Goal: Task Accomplishment & Management: Manage account settings

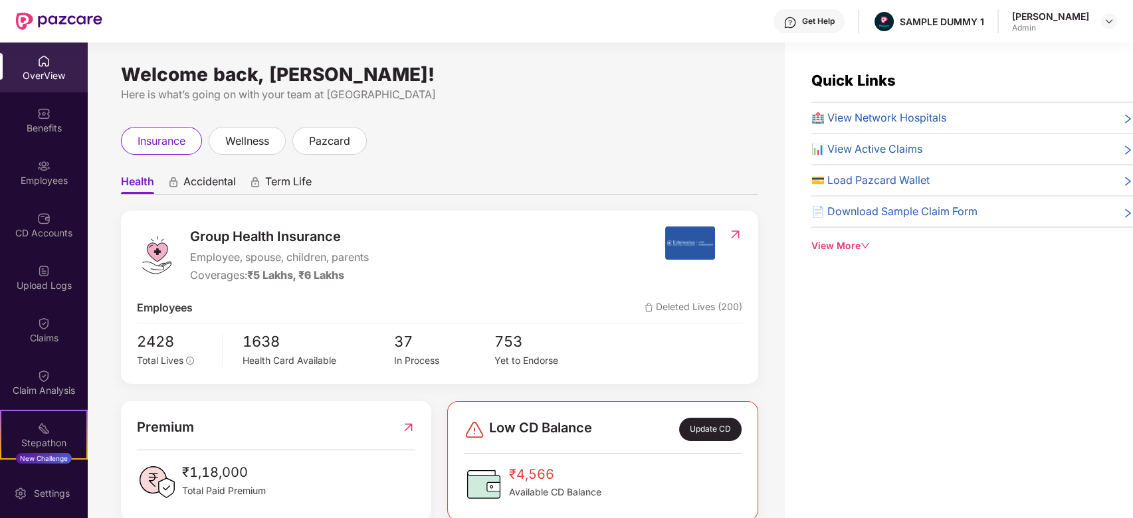
click at [838, 247] on div "View More" at bounding box center [972, 246] width 322 height 15
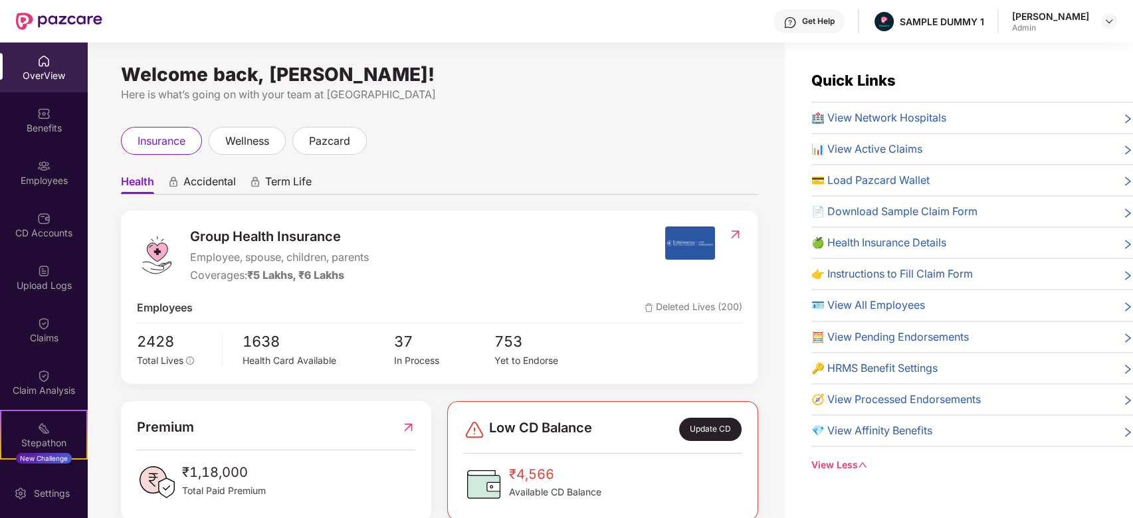
click at [797, 24] on img at bounding box center [789, 22] width 13 height 13
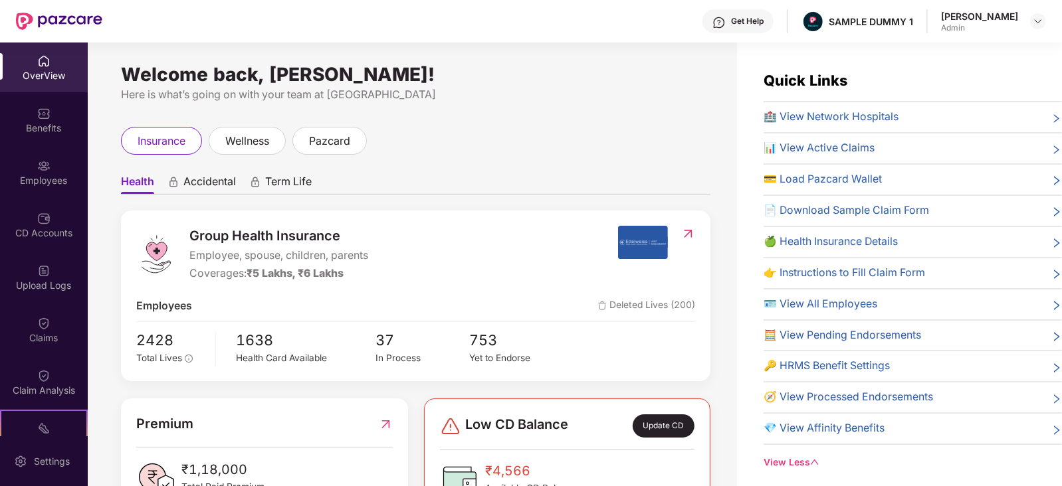
click at [603, 114] on div "Welcome back, Aadit Pandey! Here is what’s going on with your team at Pazcare i…" at bounding box center [412, 273] width 649 height 460
click at [763, 17] on div "Get Help" at bounding box center [747, 21] width 33 height 11
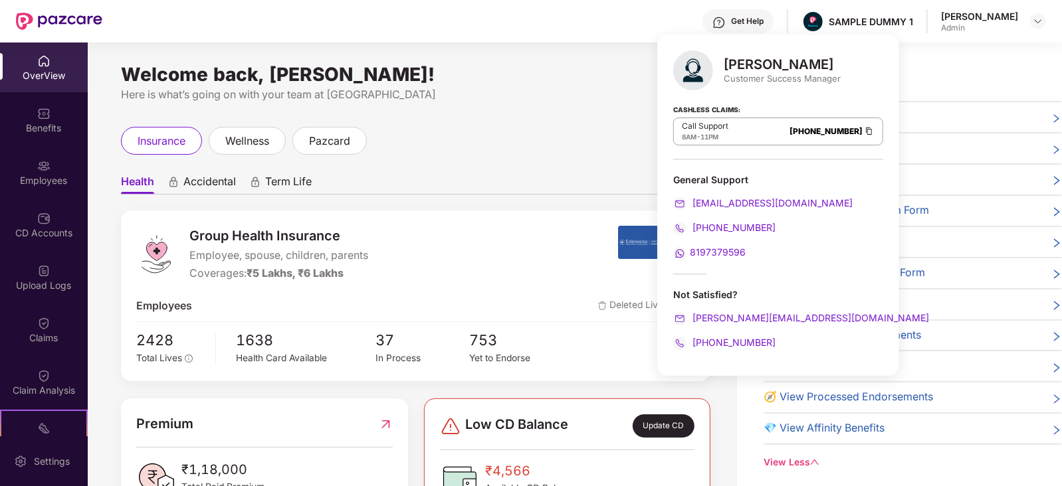
click at [577, 123] on div "Welcome back, Aadit Pandey! Here is what’s going on with your team at Pazcare i…" at bounding box center [412, 273] width 649 height 460
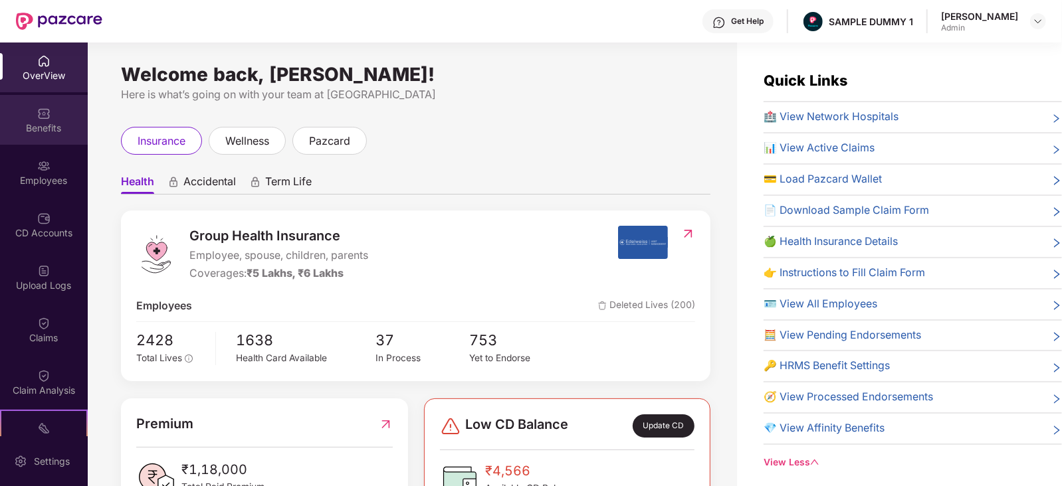
click at [47, 118] on img at bounding box center [43, 113] width 13 height 13
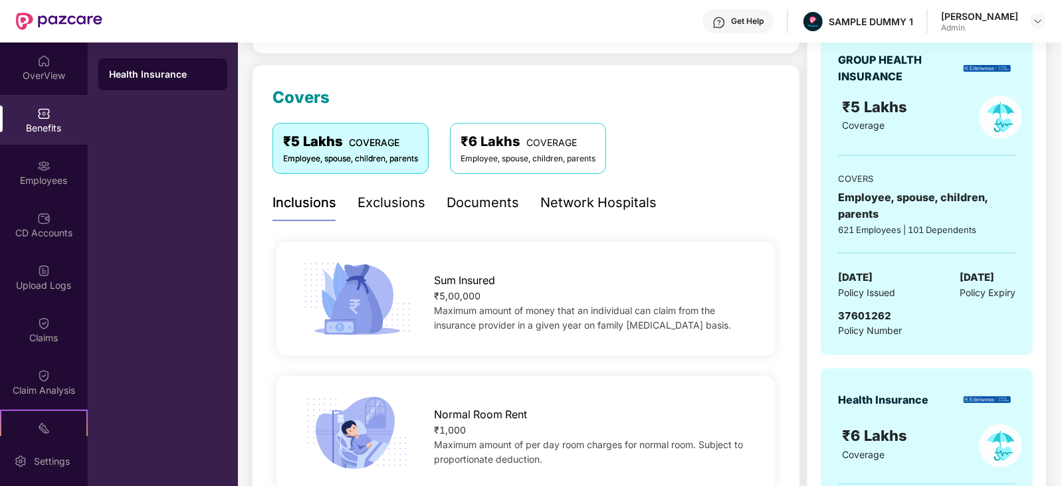
scroll to position [136, 0]
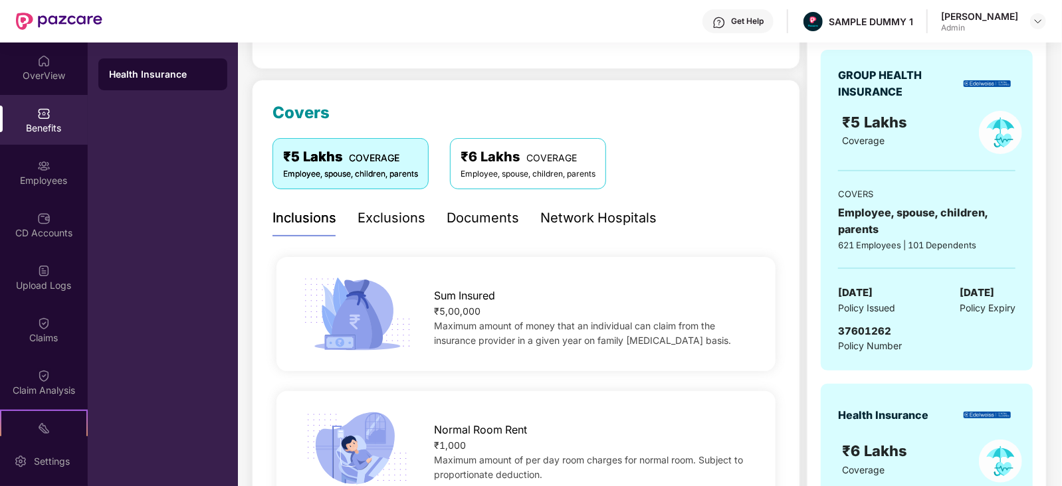
click at [385, 217] on div "Exclusions" at bounding box center [391, 218] width 68 height 21
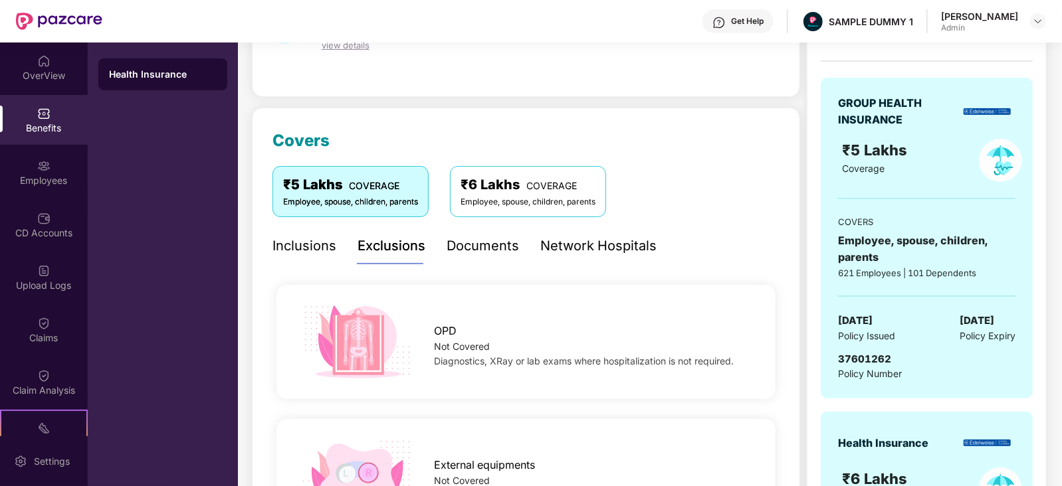
scroll to position [114, 0]
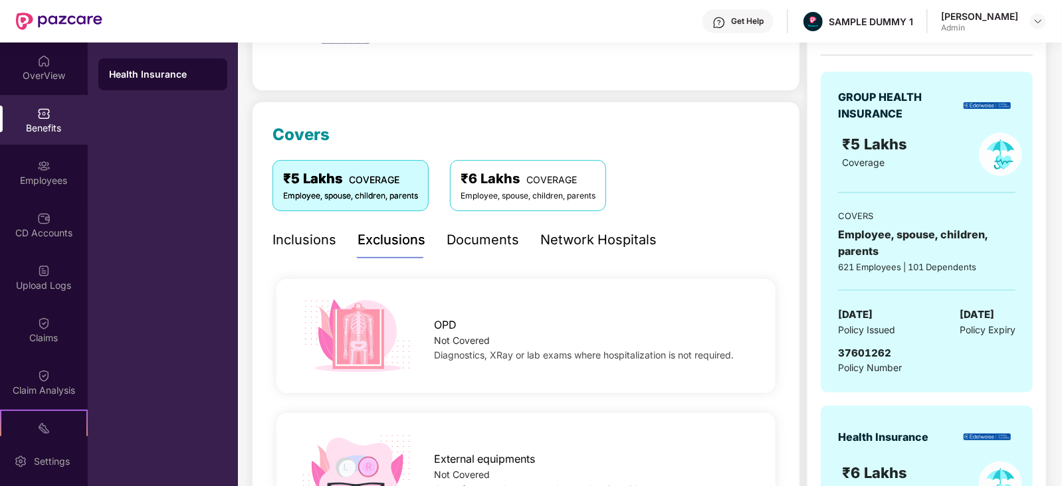
click at [492, 233] on div "Documents" at bounding box center [482, 240] width 72 height 21
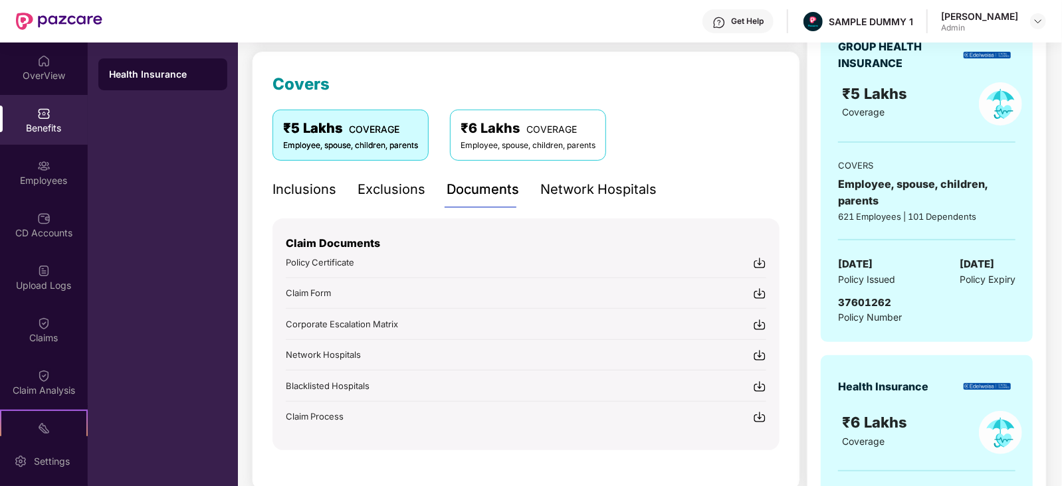
scroll to position [167, 0]
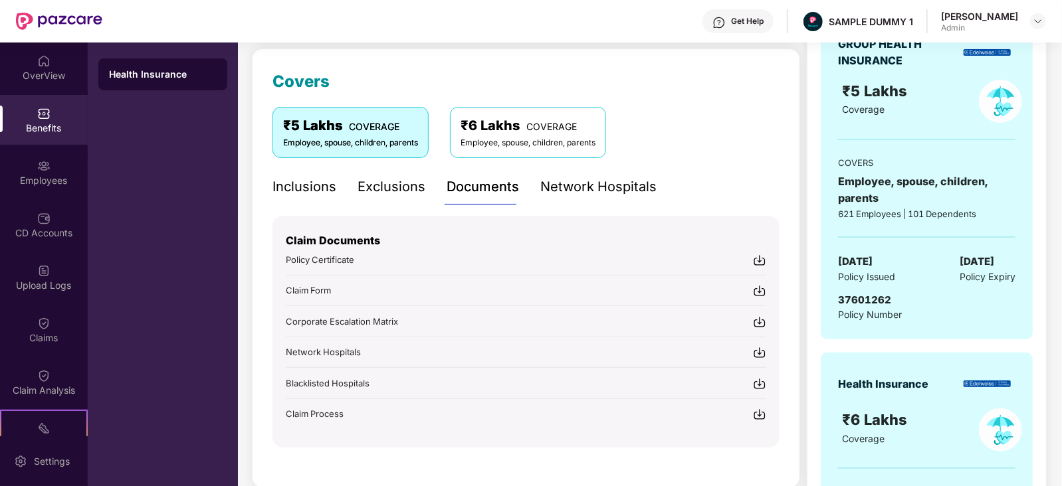
click at [592, 182] on div "Network Hospitals" at bounding box center [598, 187] width 116 height 21
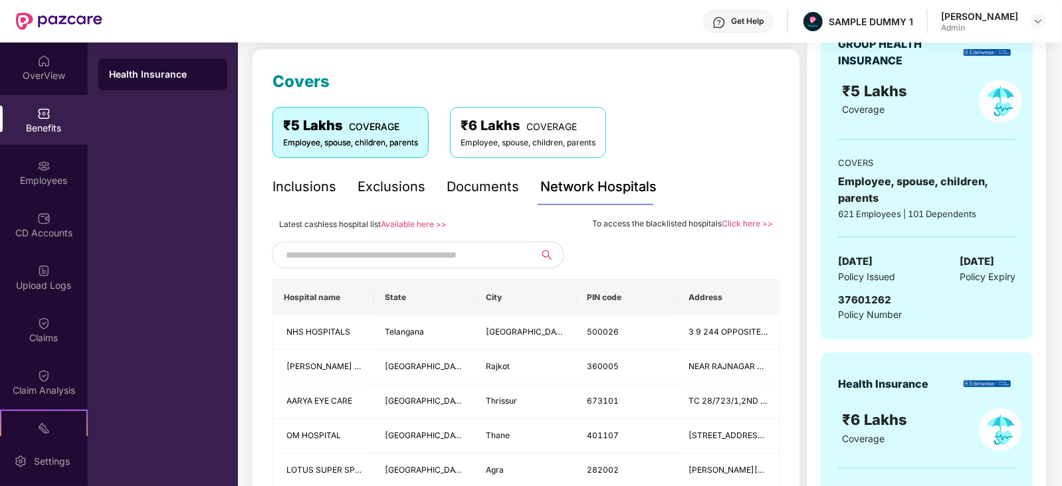
click at [497, 248] on input "text" at bounding box center [399, 255] width 227 height 20
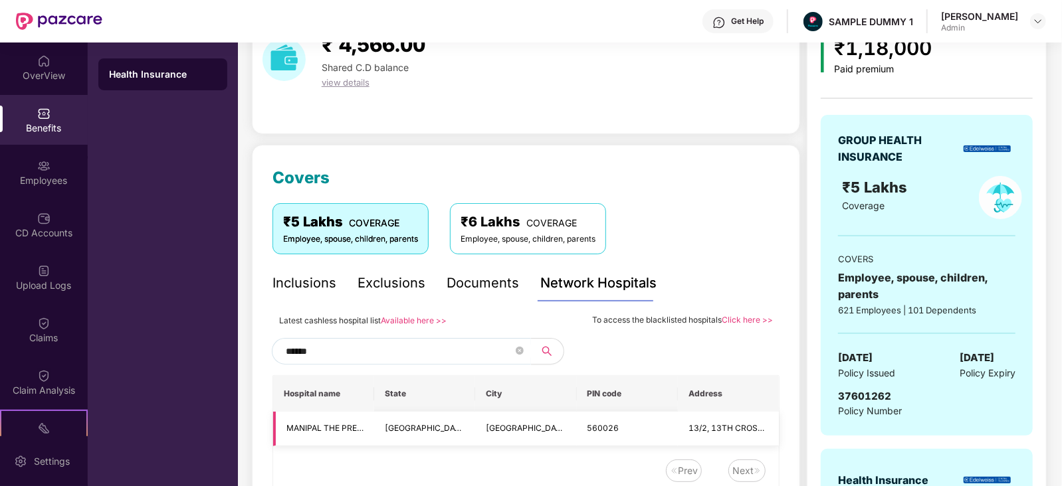
scroll to position [78, 0]
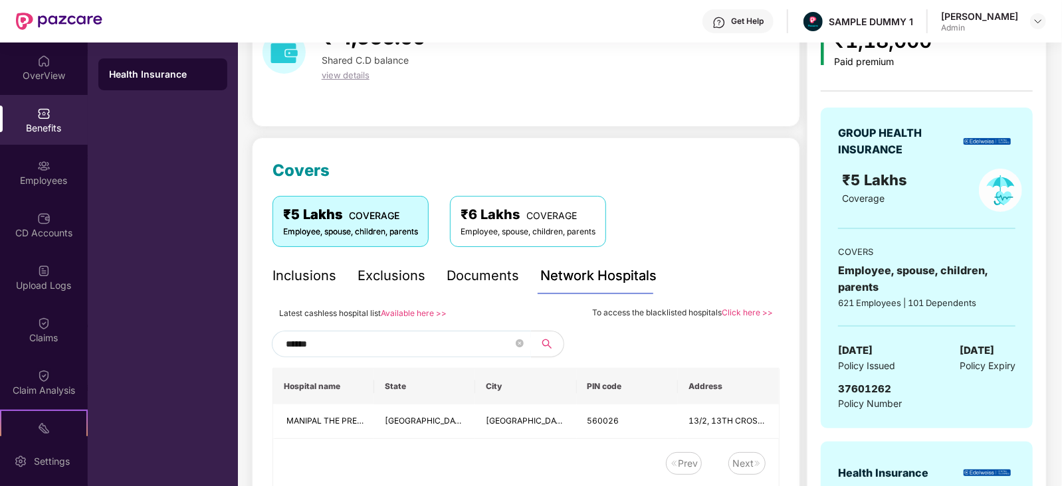
click at [296, 345] on input "******" at bounding box center [399, 344] width 227 height 20
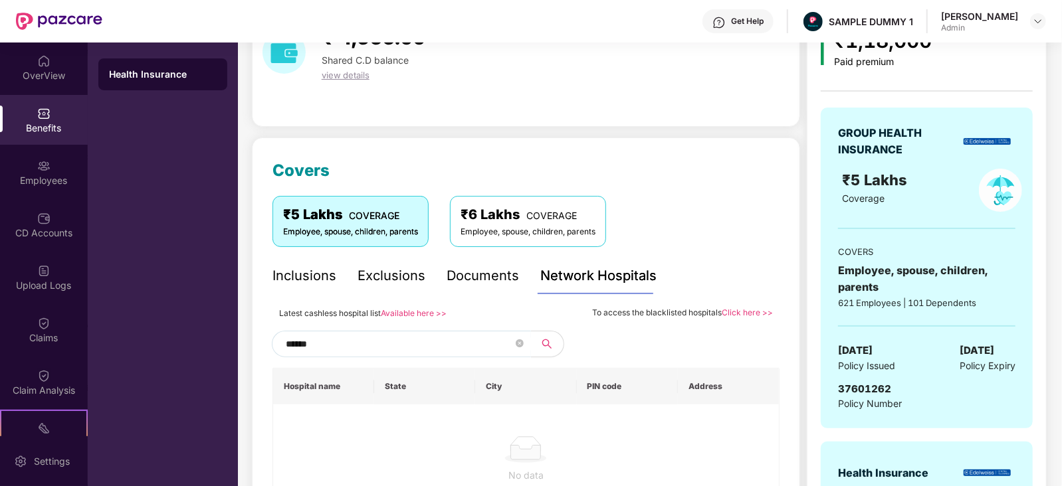
type input "******"
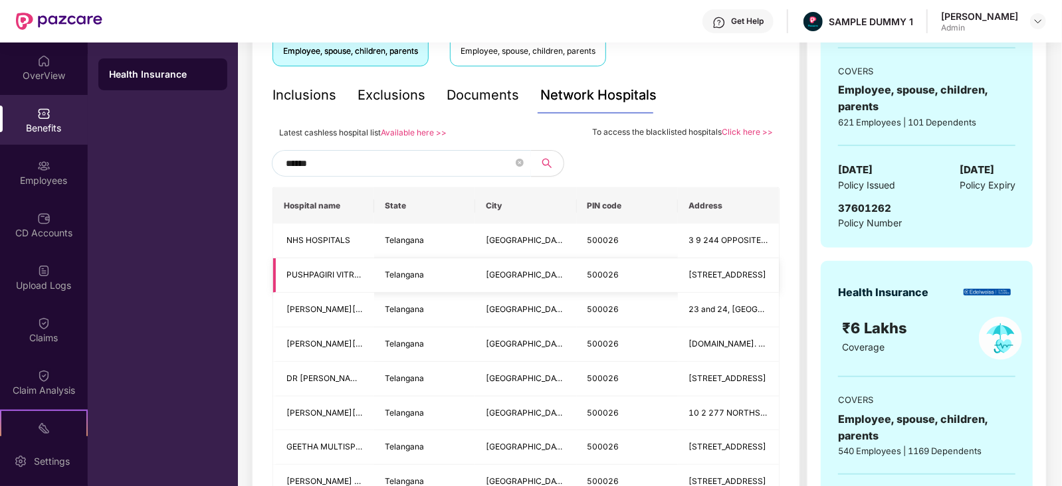
scroll to position [275, 0]
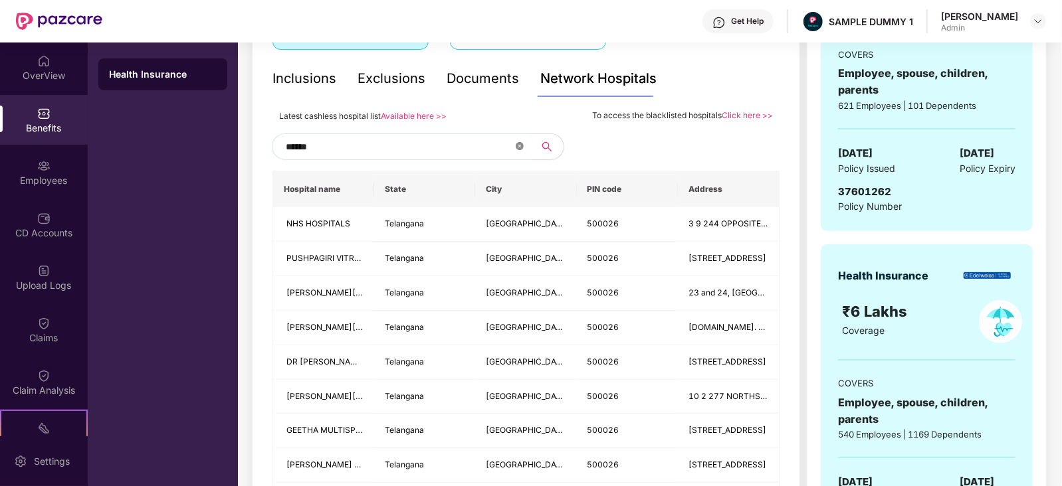
click at [521, 144] on icon "close-circle" at bounding box center [520, 146] width 8 height 8
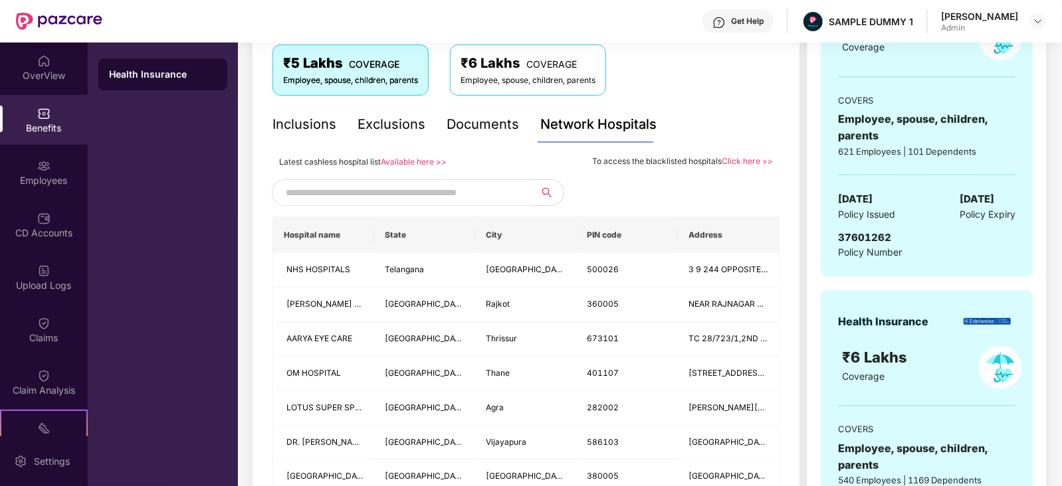
scroll to position [214, 0]
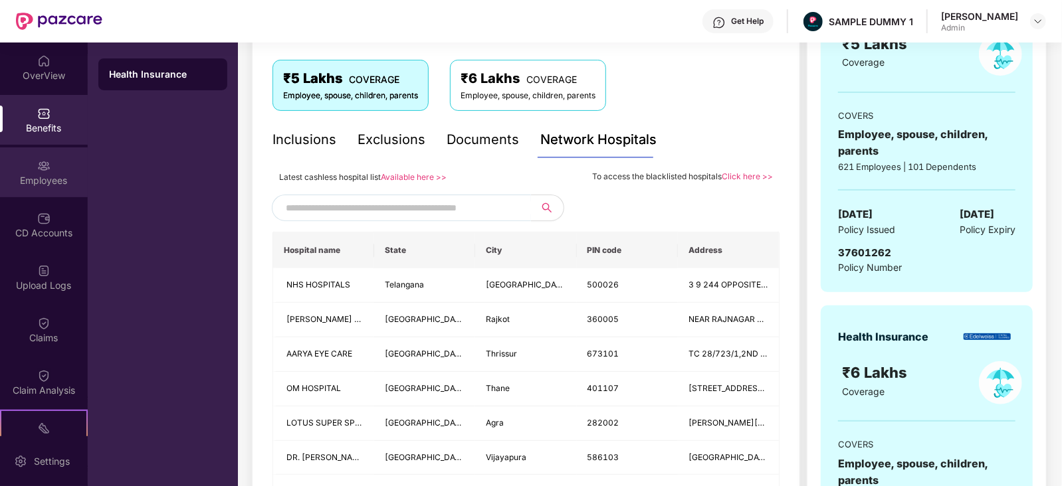
click at [40, 174] on div "Employees" at bounding box center [44, 180] width 88 height 13
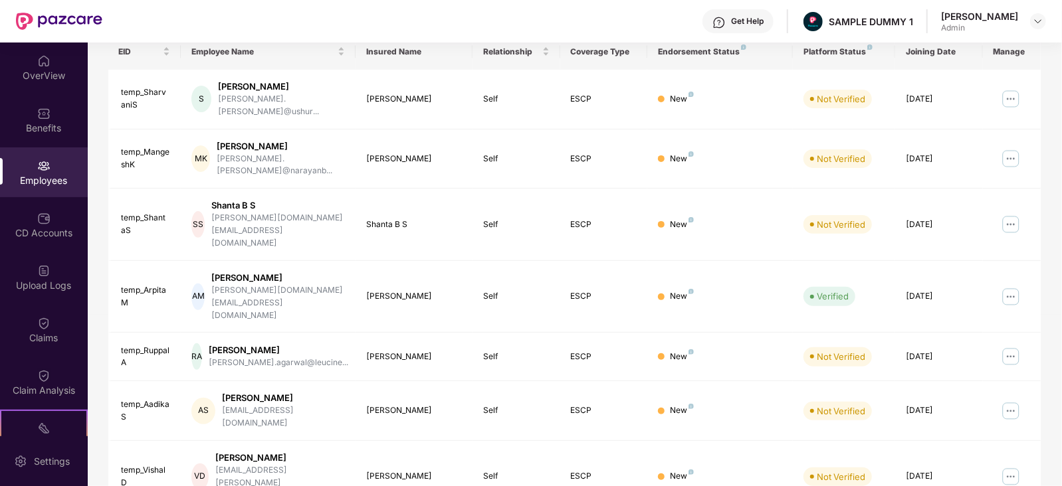
scroll to position [0, 0]
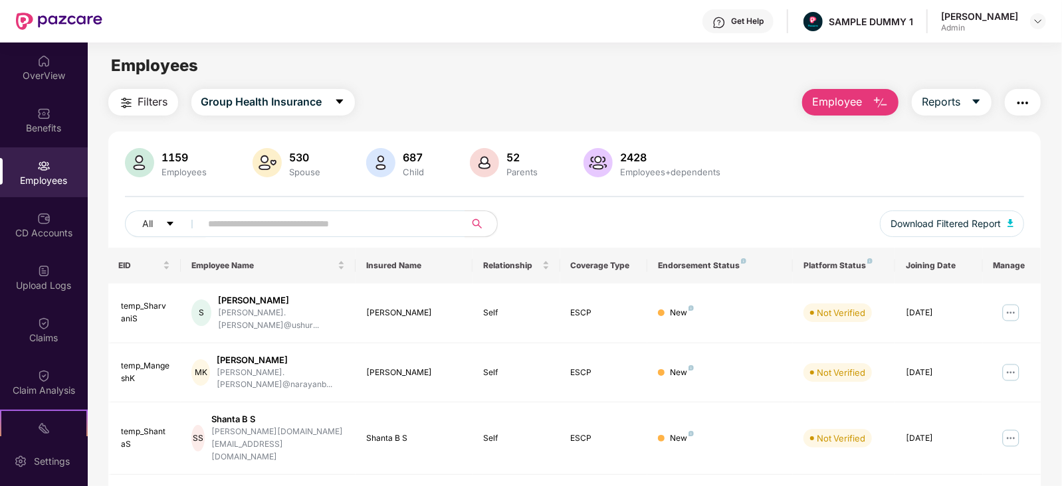
click at [845, 98] on span "Employee" at bounding box center [837, 102] width 50 height 17
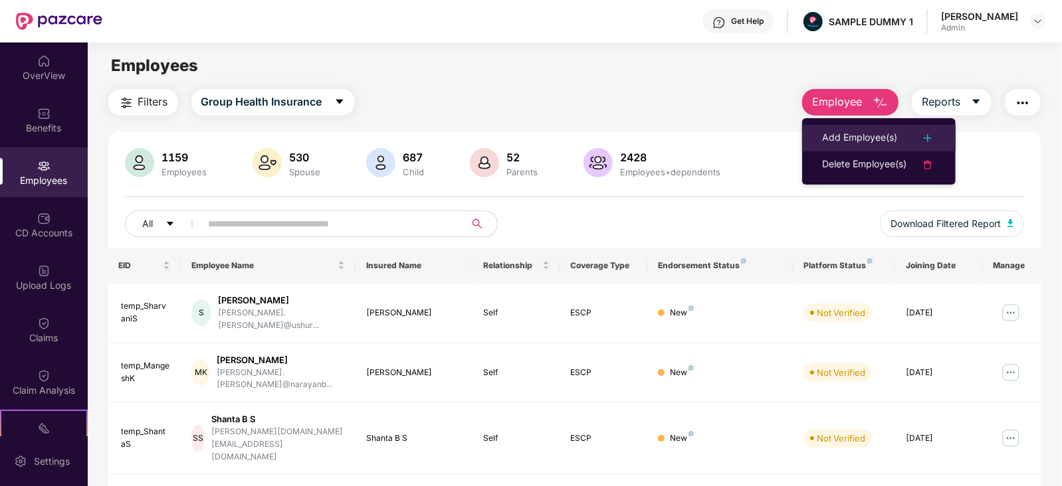
click at [847, 132] on div "Add Employee(s)" at bounding box center [859, 138] width 75 height 16
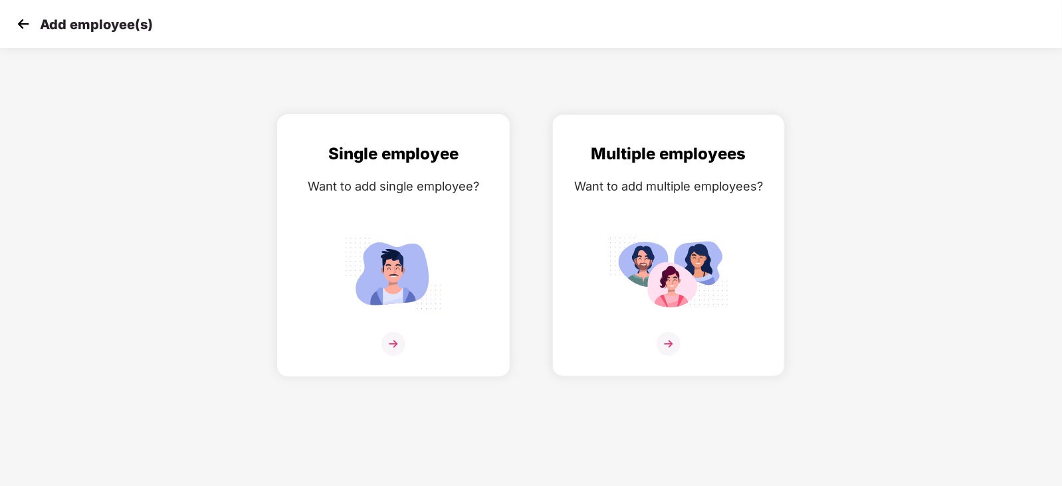
click at [421, 224] on div "Single employee Want to add single employee?" at bounding box center [393, 257] width 205 height 231
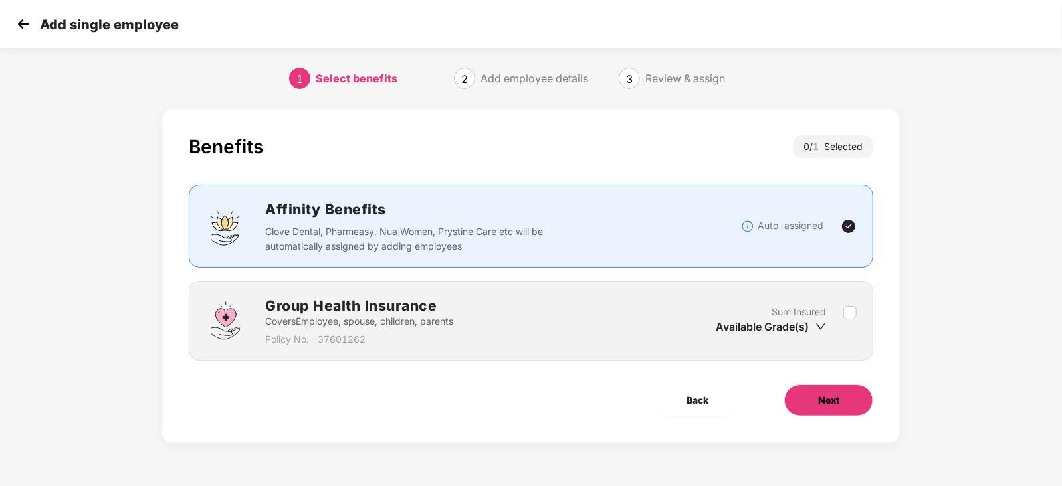
click at [824, 393] on span "Next" at bounding box center [828, 400] width 21 height 15
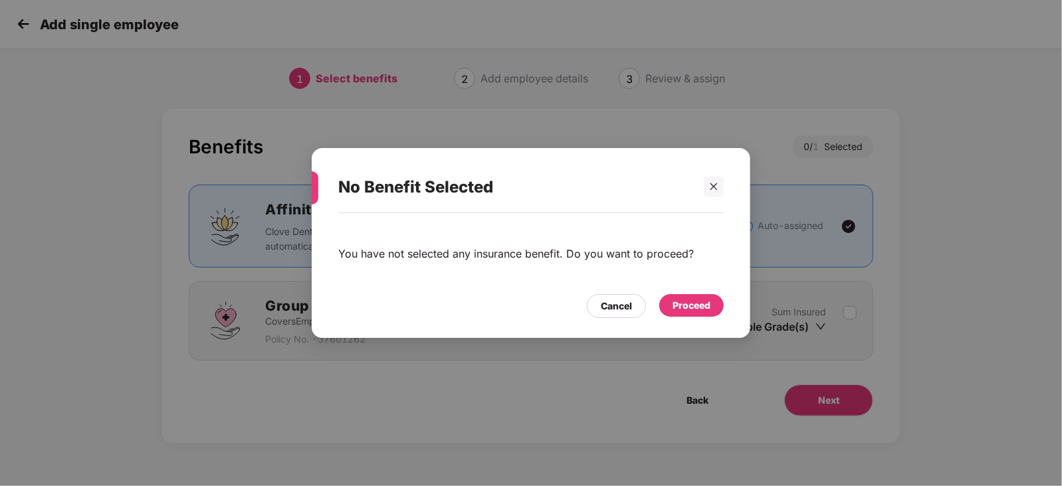
click at [684, 304] on div "Proceed" at bounding box center [691, 305] width 38 height 15
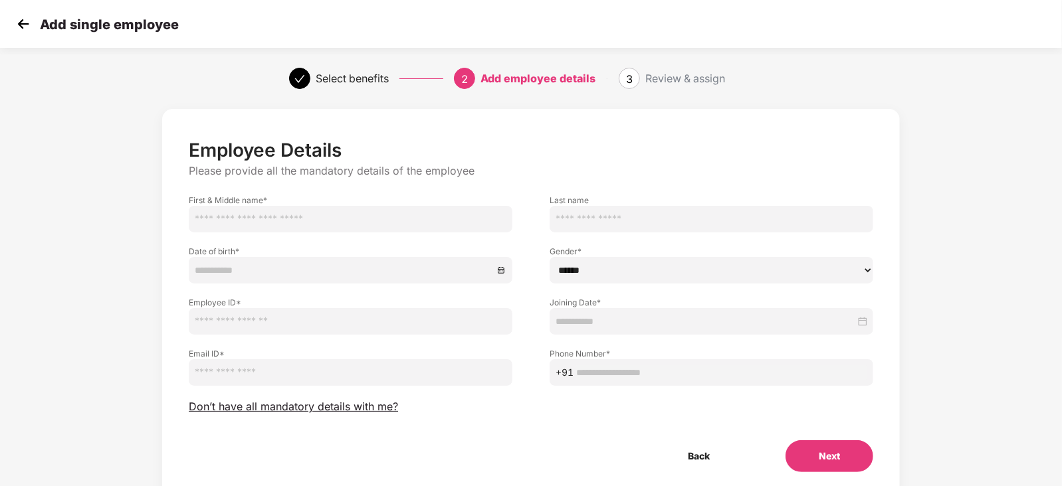
scroll to position [37, 0]
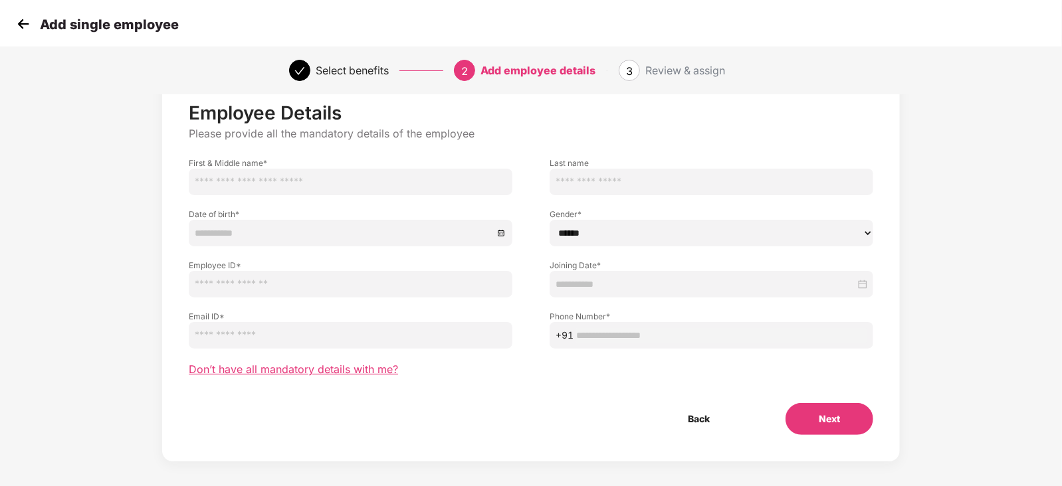
click at [357, 367] on span "Don’t have all mandatory details with me?" at bounding box center [293, 370] width 209 height 14
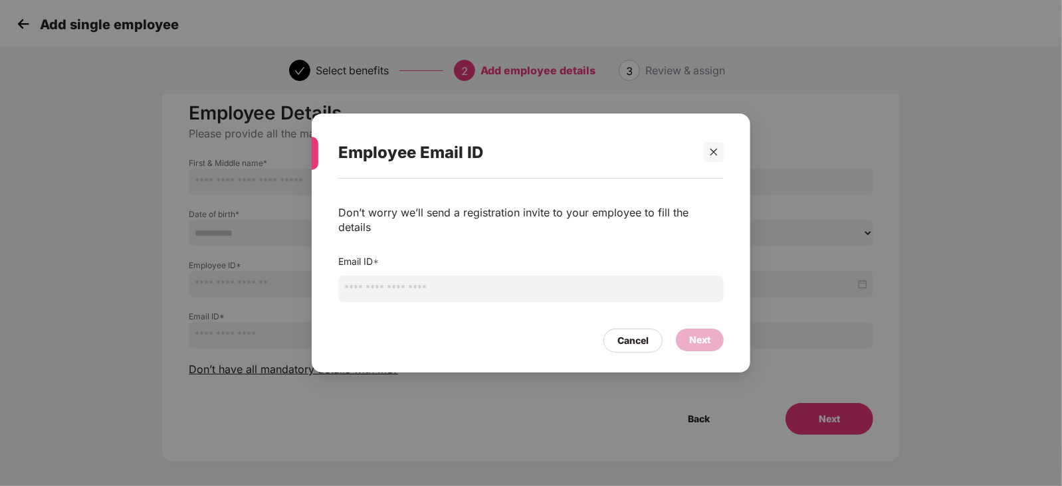
click at [379, 286] on input "email" at bounding box center [530, 289] width 385 height 27
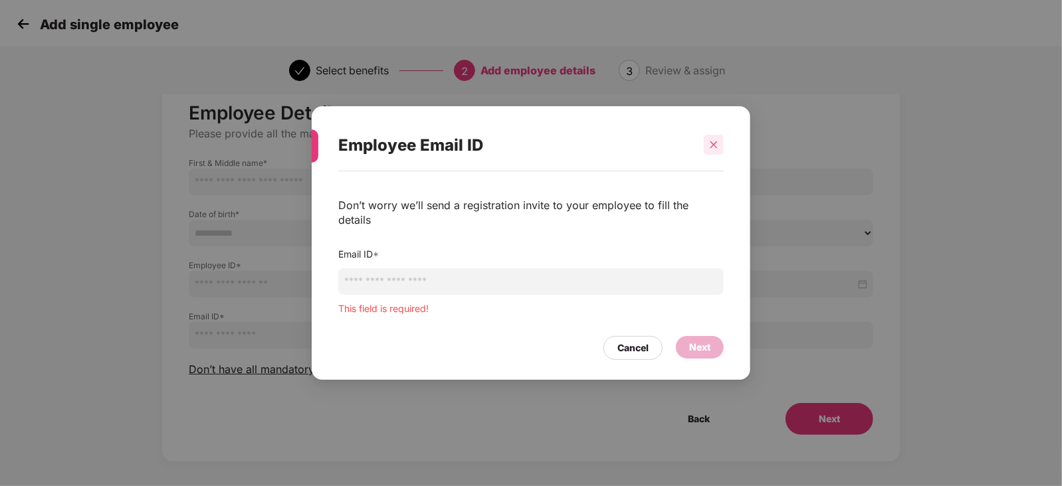
click at [711, 155] on div at bounding box center [714, 145] width 20 height 20
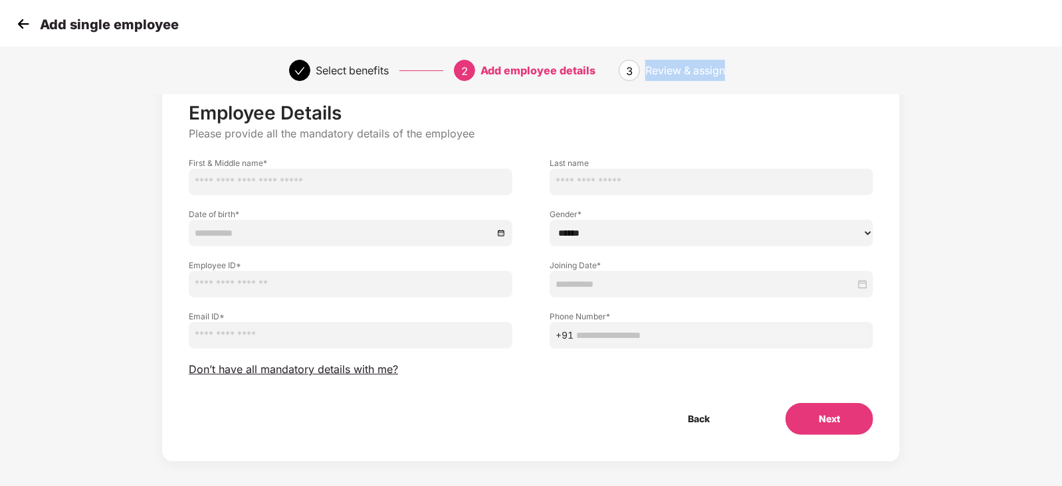
drag, startPoint x: 644, startPoint y: 67, endPoint x: 753, endPoint y: 69, distance: 109.6
click at [753, 69] on div "3 Review & assign" at bounding box center [696, 70] width 154 height 21
click at [753, 69] on div "Review & assign" at bounding box center [709, 70] width 128 height 21
click at [23, 23] on img at bounding box center [23, 24] width 20 height 20
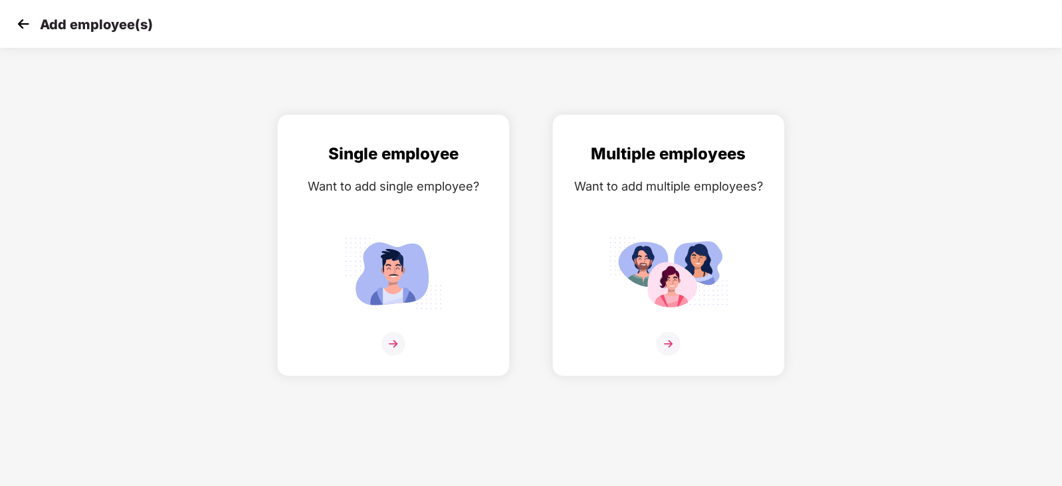
click at [23, 23] on img at bounding box center [23, 24] width 20 height 20
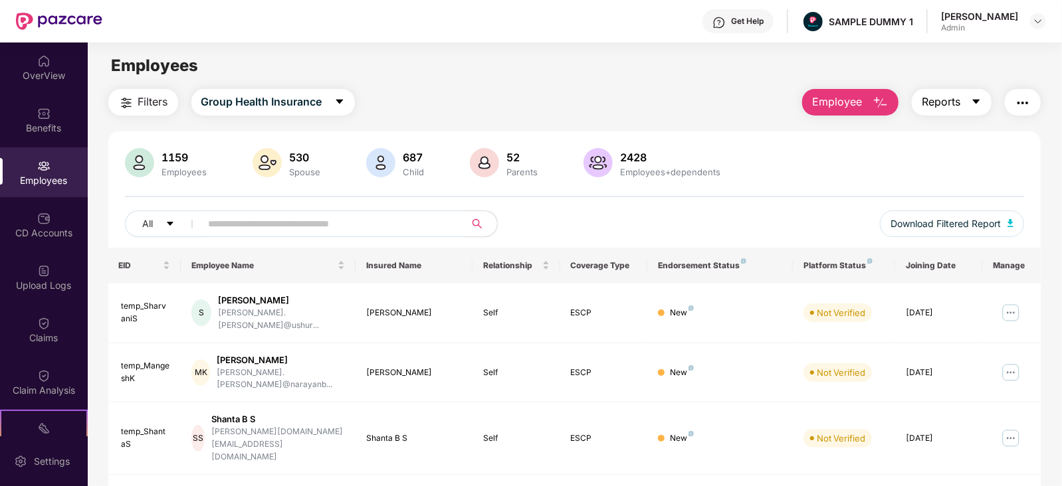
click at [927, 109] on span "Reports" at bounding box center [941, 102] width 39 height 17
click at [646, 111] on div "Filters Group Health Insurance Employee Reports" at bounding box center [574, 102] width 933 height 27
click at [324, 100] on button "Group Health Insurance" at bounding box center [272, 102] width 163 height 27
click at [432, 74] on div "Employees" at bounding box center [574, 65] width 973 height 25
click at [328, 104] on button "Group Health Insurance" at bounding box center [272, 102] width 163 height 27
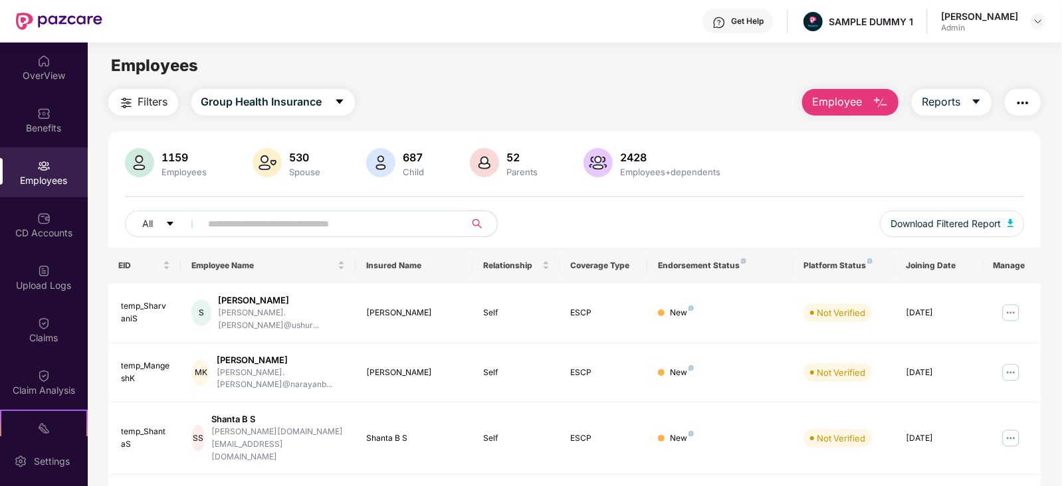
click at [26, 217] on div "CD Accounts" at bounding box center [44, 225] width 88 height 50
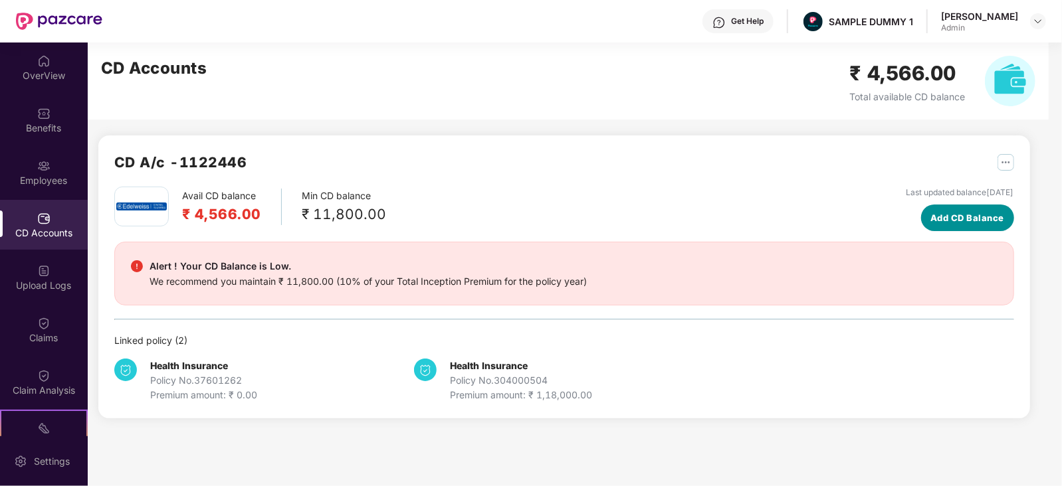
click at [930, 217] on span "Add CD Balance" at bounding box center [967, 217] width 74 height 13
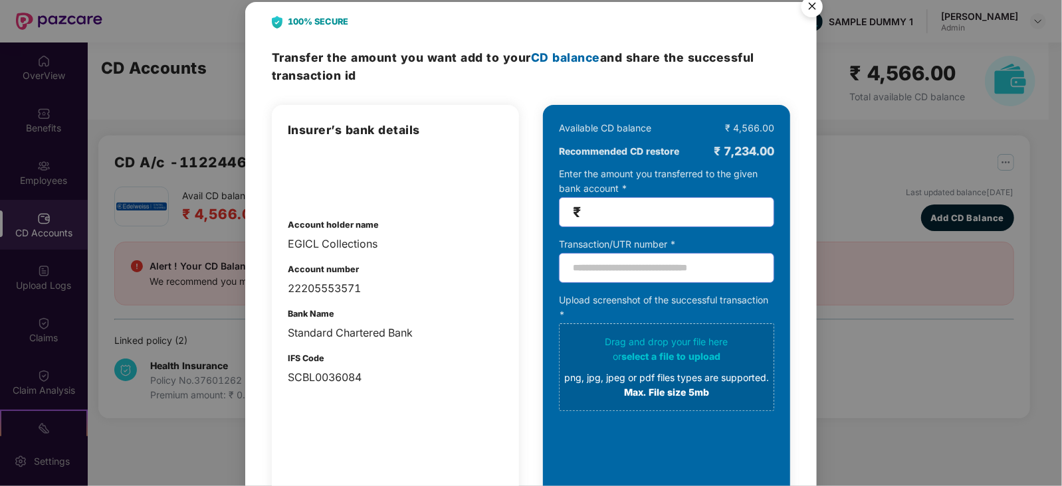
scroll to position [19, 0]
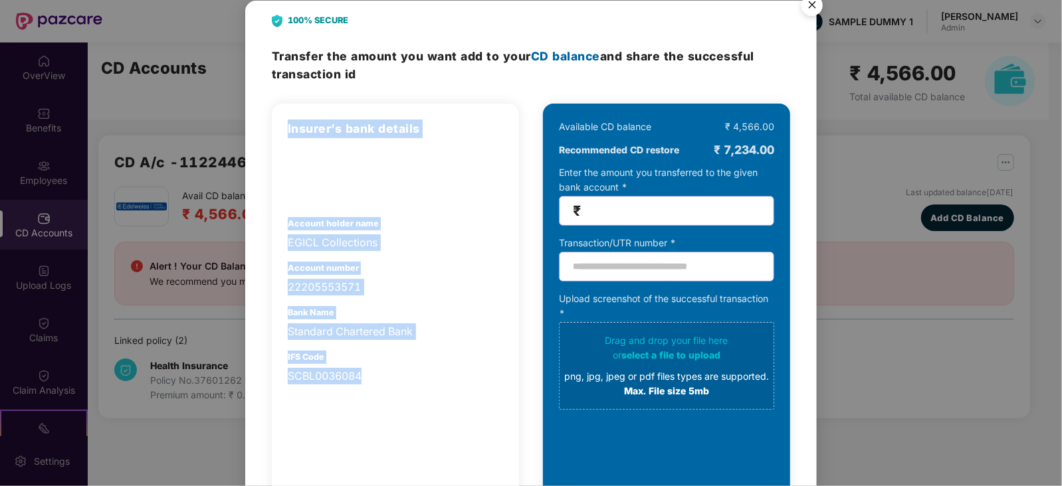
drag, startPoint x: 288, startPoint y: 128, endPoint x: 432, endPoint y: 373, distance: 284.1
click at [432, 373] on div "Insurer’s bank details Account holder name EGICL Collections Account number 222…" at bounding box center [395, 252] width 215 height 265
click at [432, 373] on div "SCBL0036084" at bounding box center [395, 376] width 215 height 17
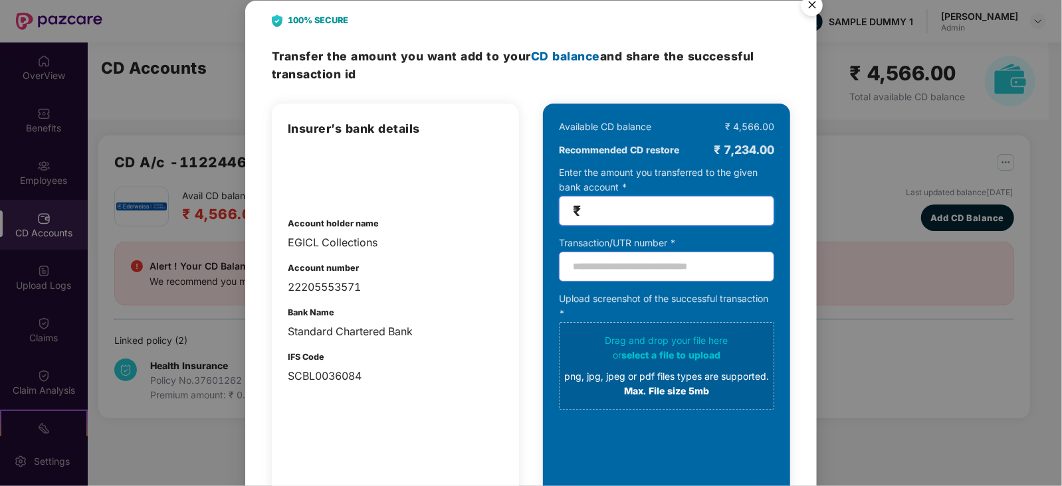
click at [624, 213] on input "number" at bounding box center [671, 210] width 177 height 15
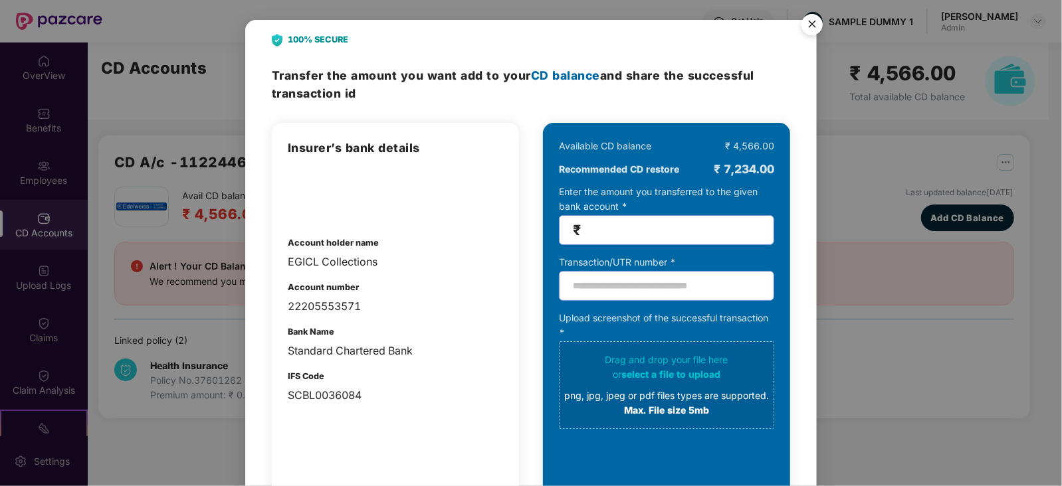
click at [820, 16] on img "Close" at bounding box center [811, 26] width 37 height 37
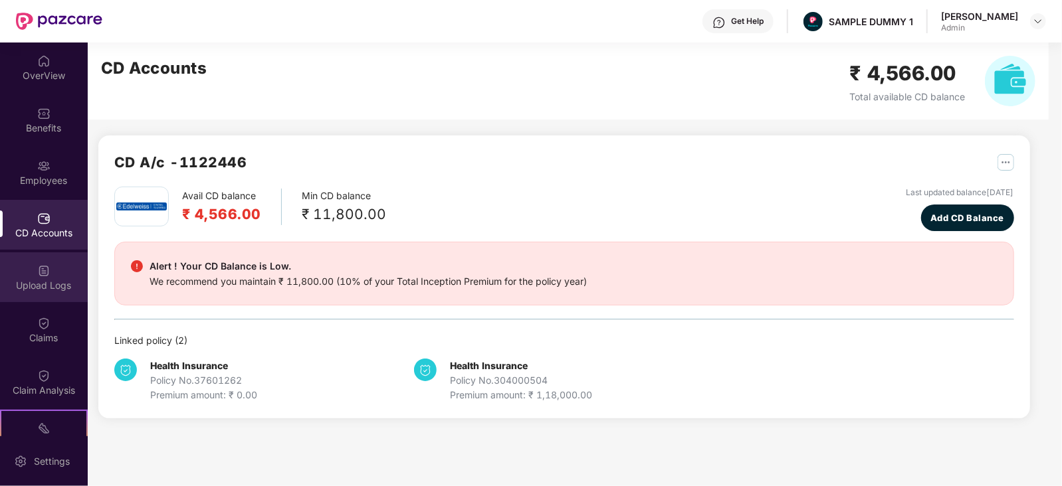
click at [44, 277] on div "Upload Logs" at bounding box center [44, 277] width 88 height 50
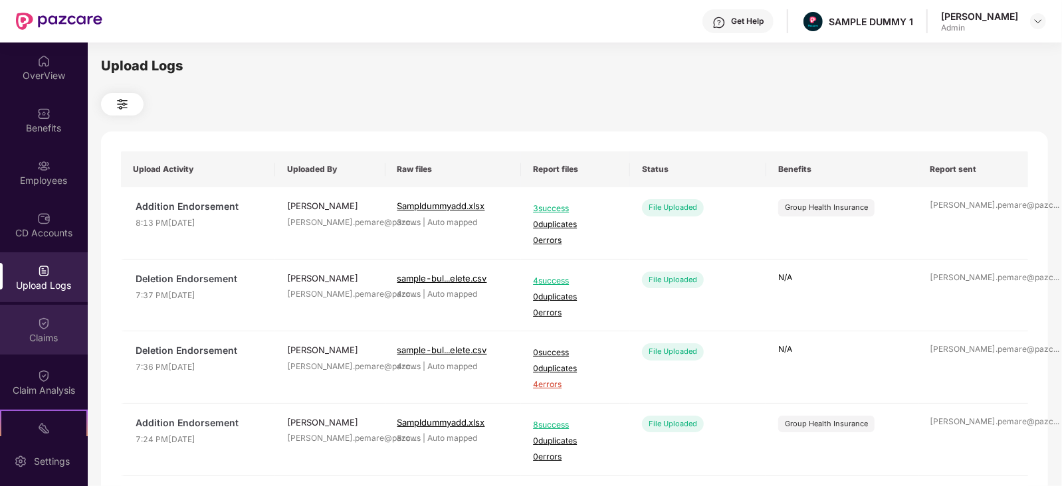
click at [43, 337] on div "Claims" at bounding box center [44, 338] width 88 height 13
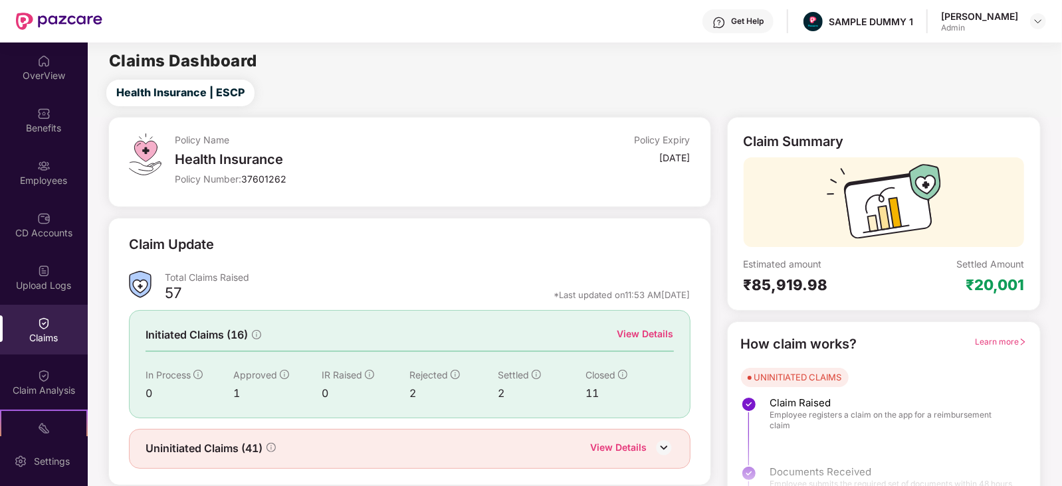
scroll to position [33, 0]
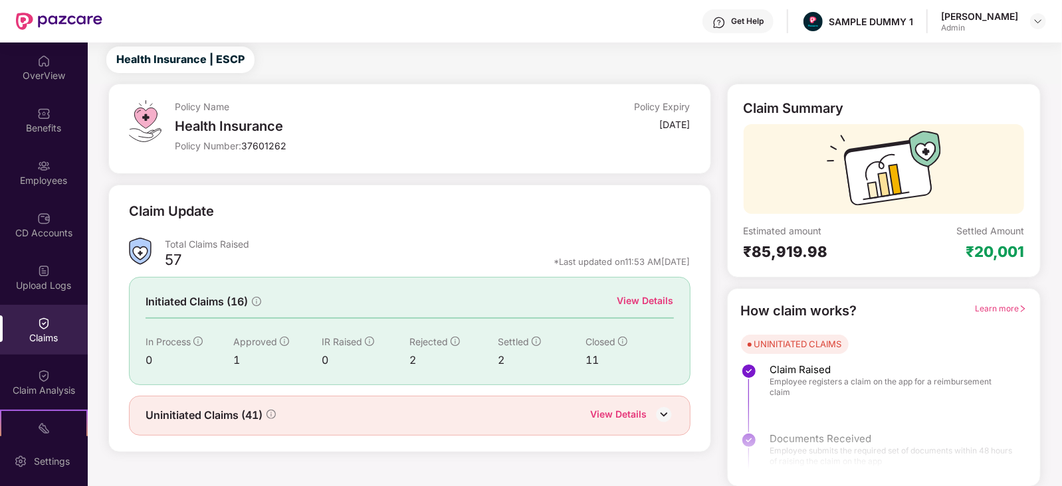
click at [641, 304] on div "View Details" at bounding box center [645, 301] width 56 height 15
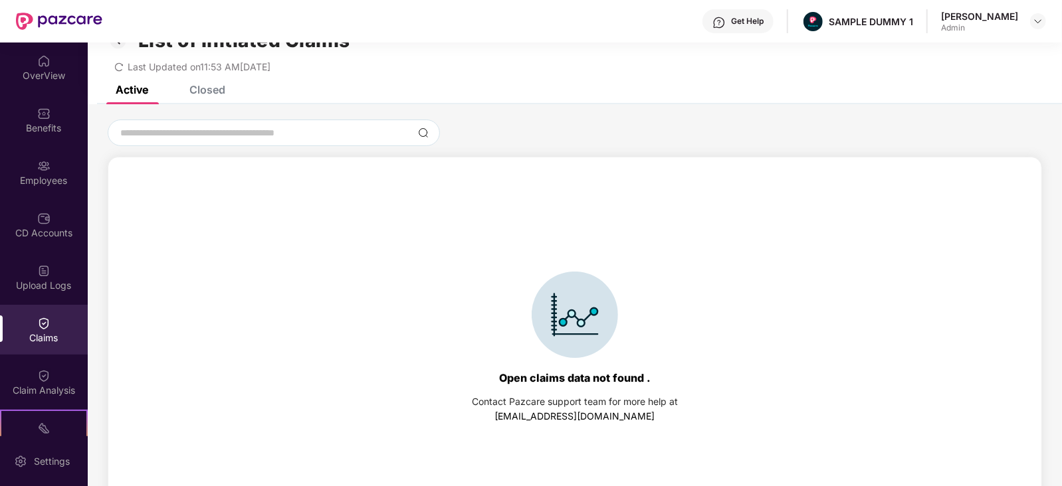
scroll to position [0, 0]
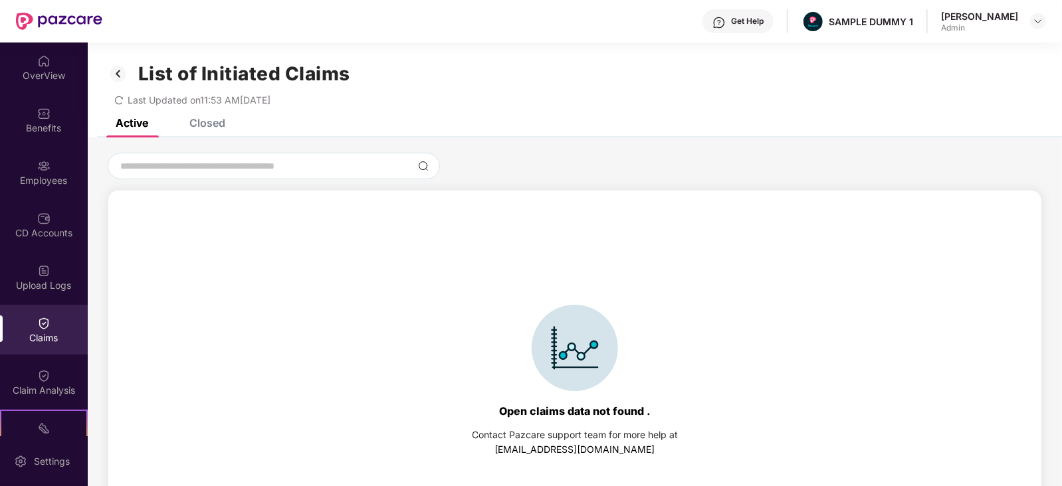
click at [199, 134] on div "Closed" at bounding box center [197, 122] width 56 height 29
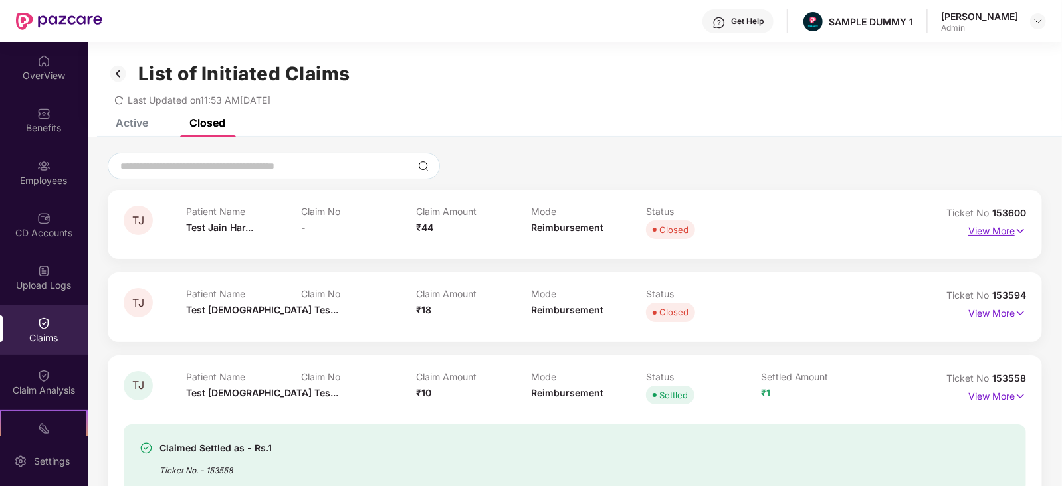
click at [976, 233] on p "View More" at bounding box center [997, 230] width 58 height 18
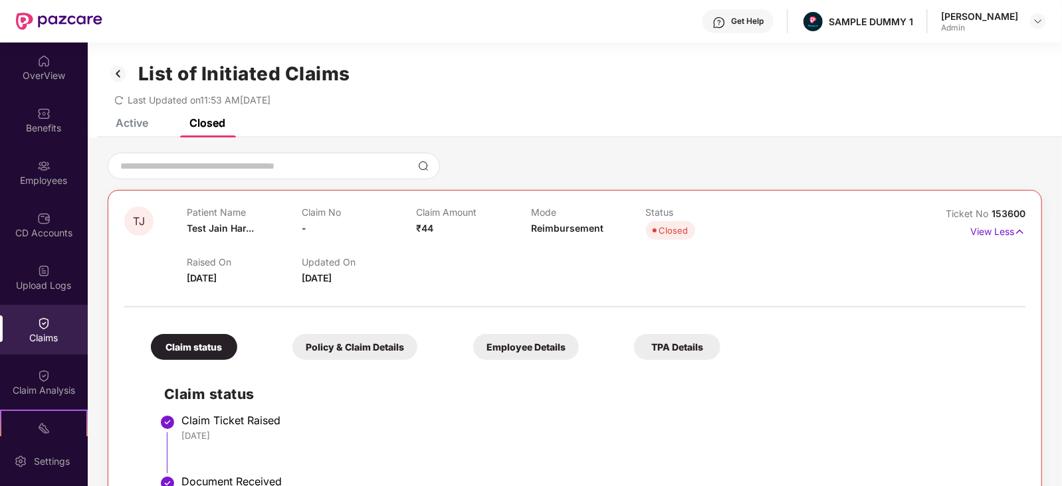
click at [473, 343] on div "Employee Details" at bounding box center [526, 347] width 106 height 26
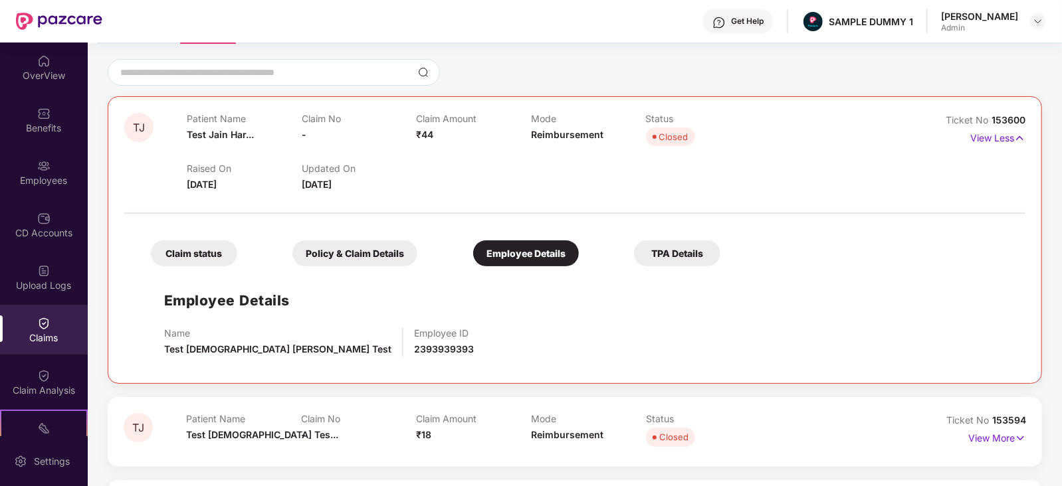
scroll to position [96, 0]
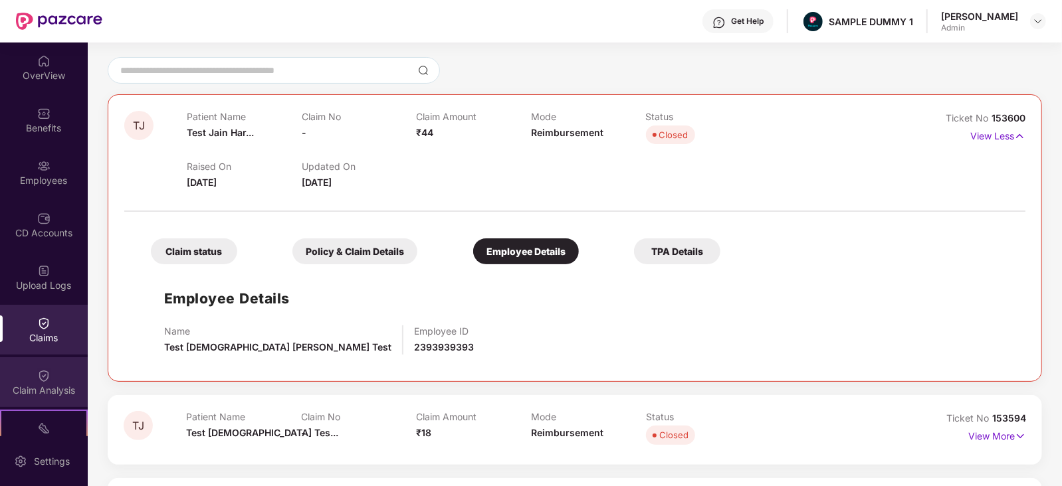
click at [27, 391] on div "Claim Analysis" at bounding box center [44, 390] width 88 height 13
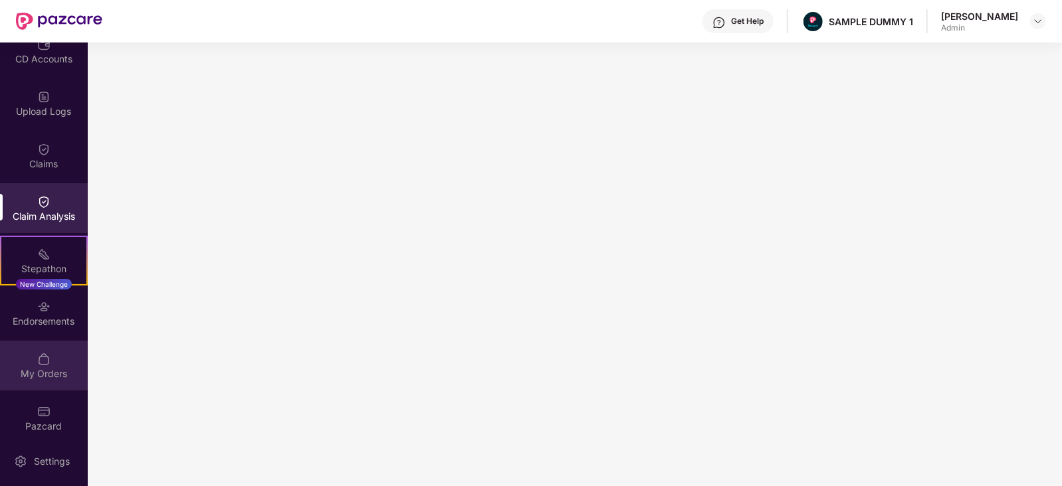
scroll to position [183, 0]
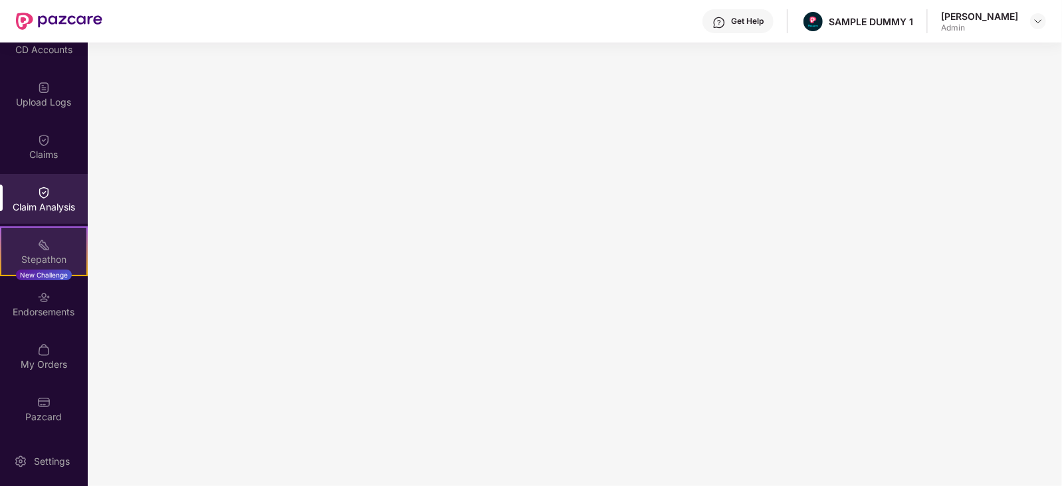
click at [27, 244] on div "Stepathon New Challenge" at bounding box center [44, 252] width 88 height 50
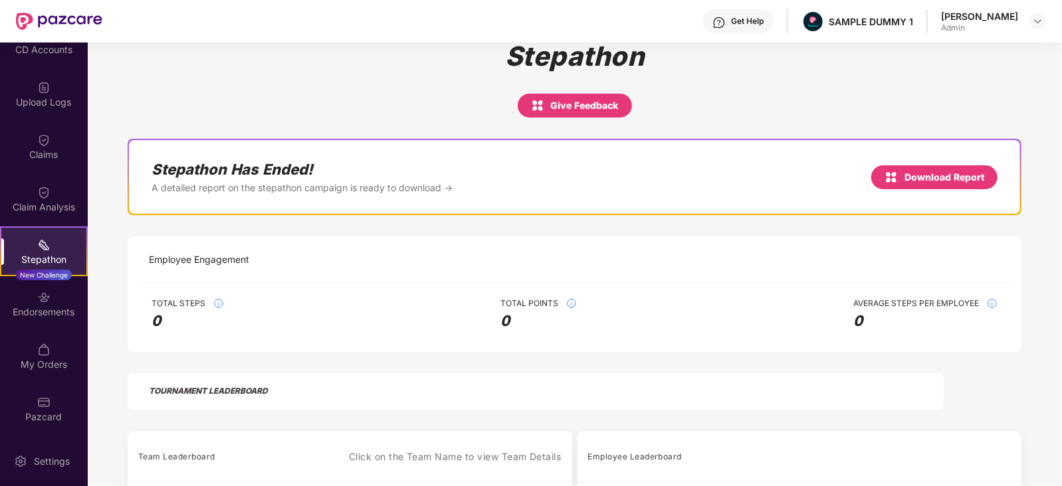
scroll to position [23, 0]
click at [42, 294] on img at bounding box center [43, 297] width 13 height 13
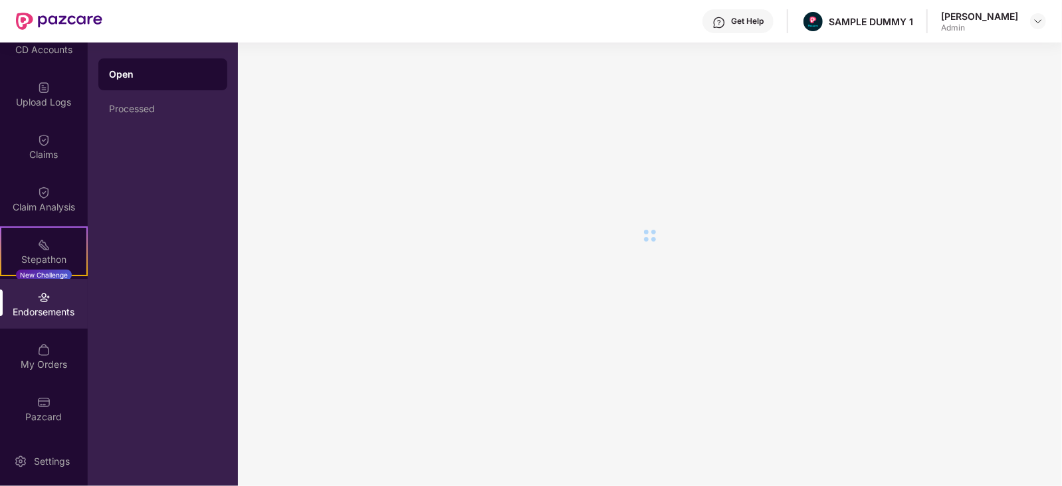
scroll to position [0, 0]
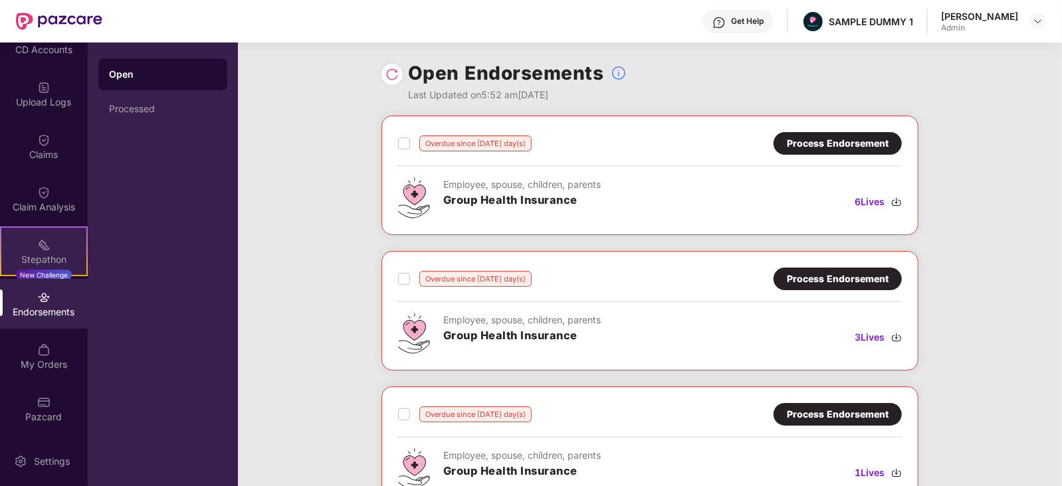
click at [37, 239] on img at bounding box center [43, 245] width 13 height 13
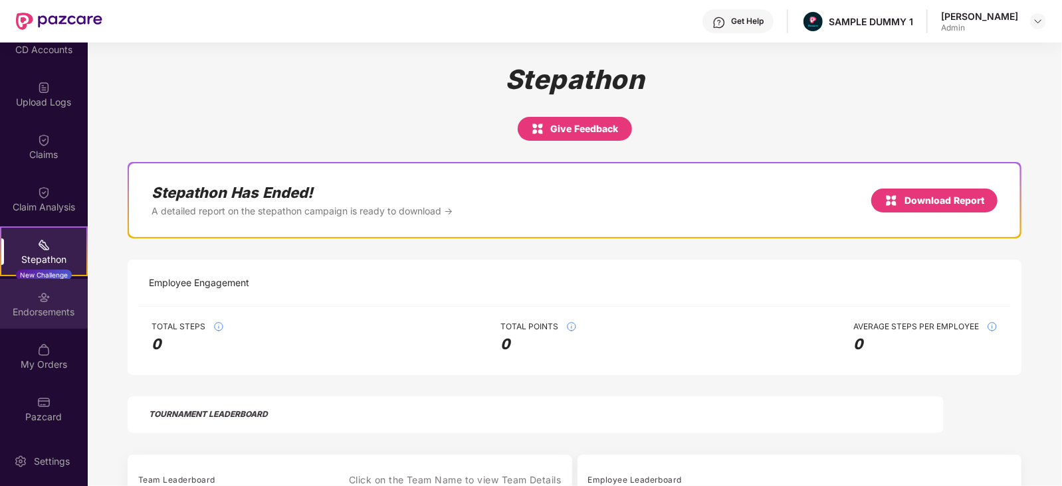
click at [42, 300] on img at bounding box center [43, 297] width 13 height 13
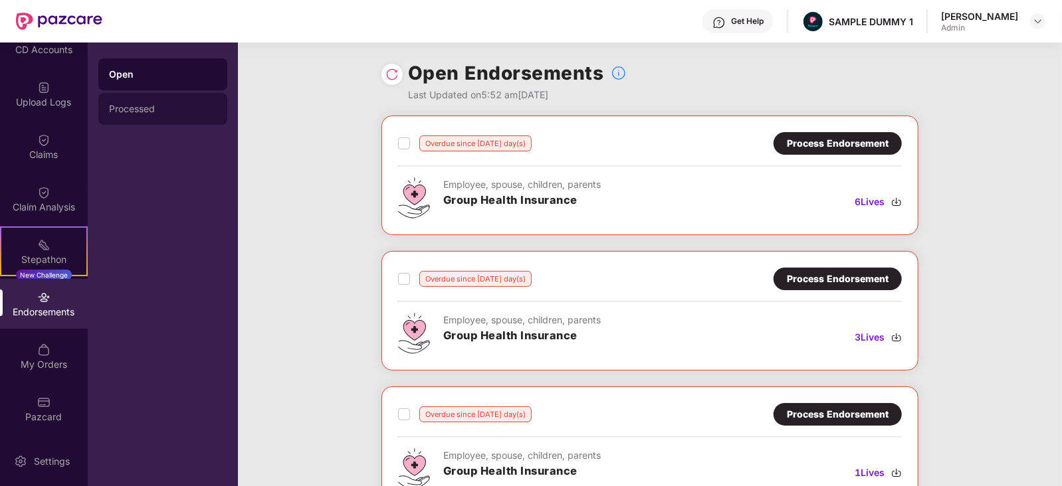
click at [142, 116] on div "Processed" at bounding box center [162, 109] width 129 height 32
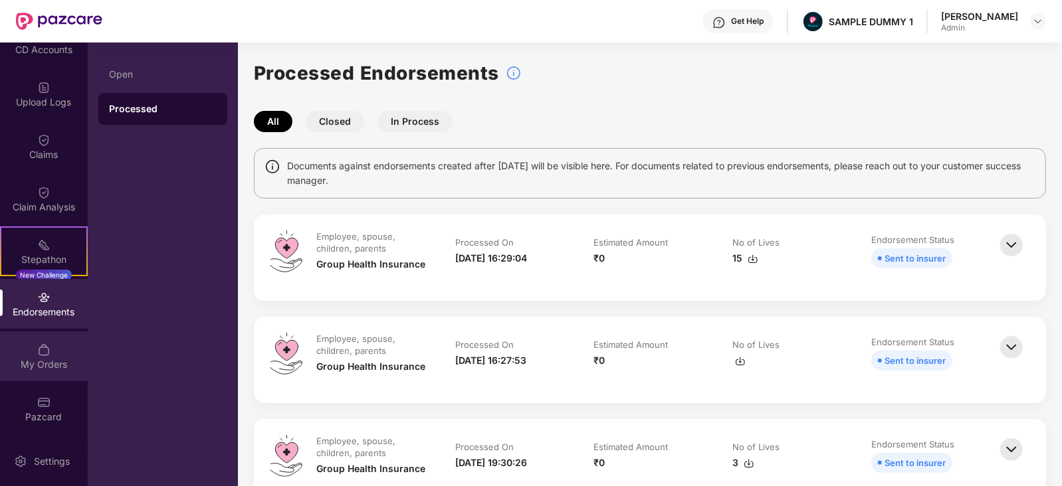
scroll to position [35, 0]
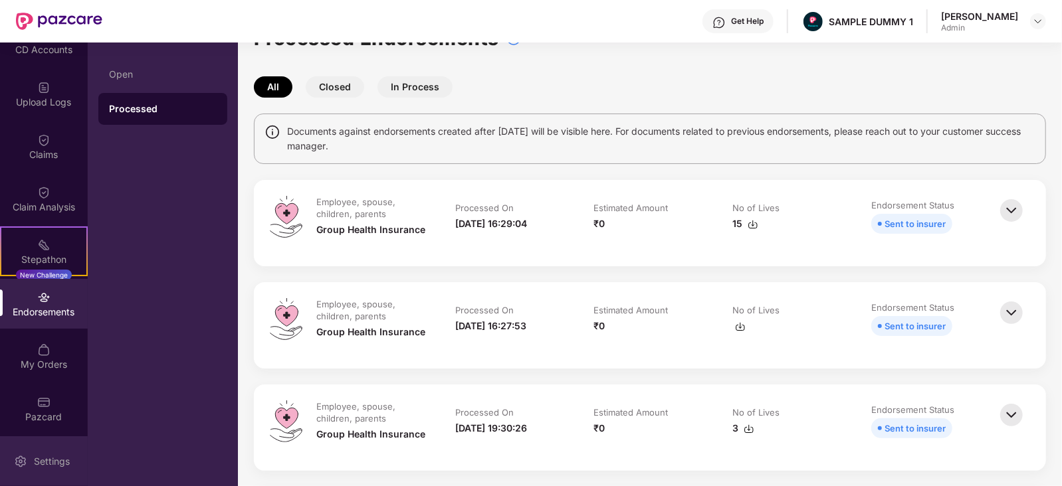
click at [12, 459] on div "Settings" at bounding box center [44, 462] width 88 height 50
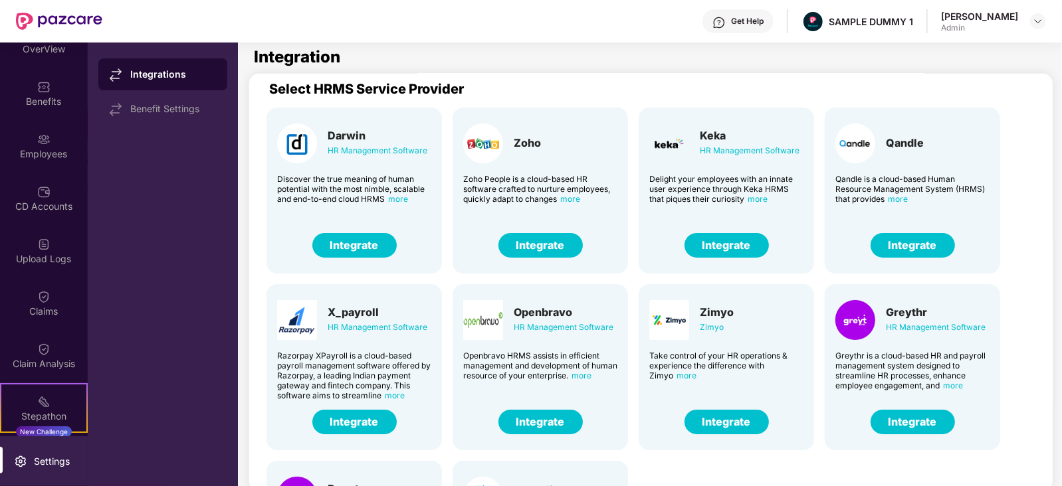
scroll to position [140, 0]
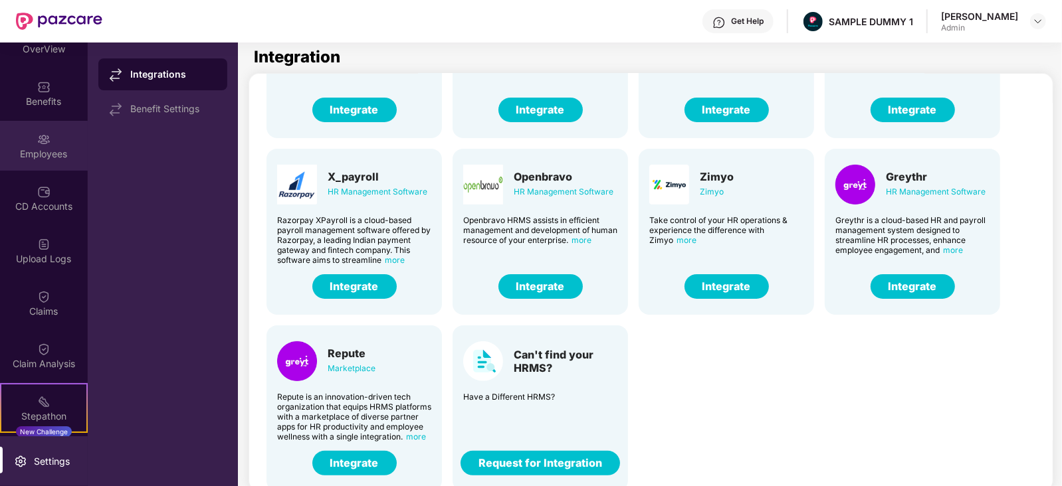
click at [37, 142] on img at bounding box center [43, 139] width 13 height 13
